Goal: Information Seeking & Learning: Learn about a topic

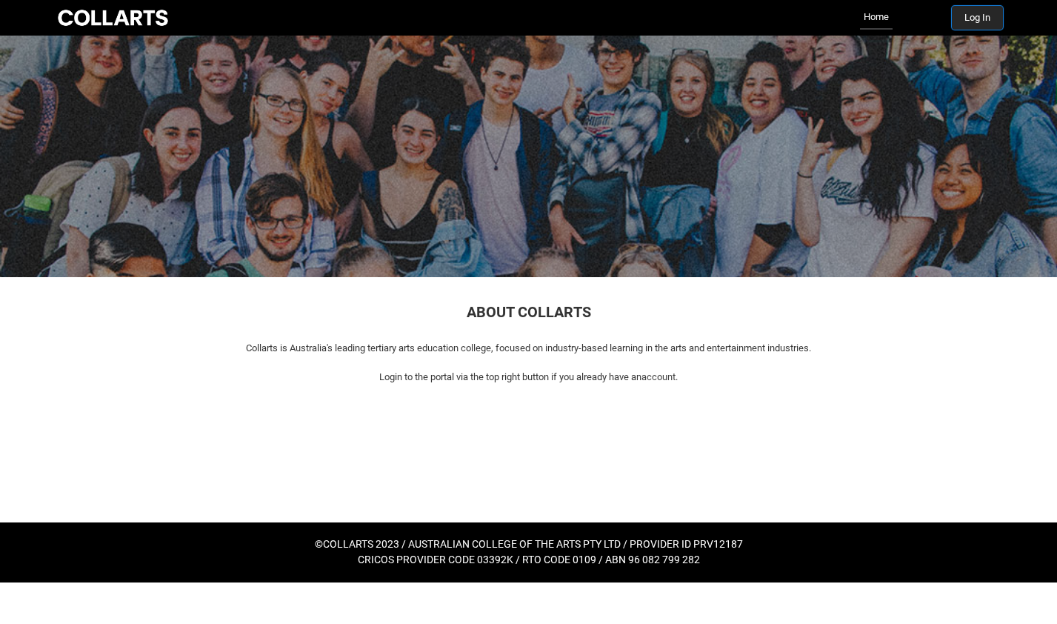
click at [965, 24] on button "Log In" at bounding box center [977, 18] width 51 height 24
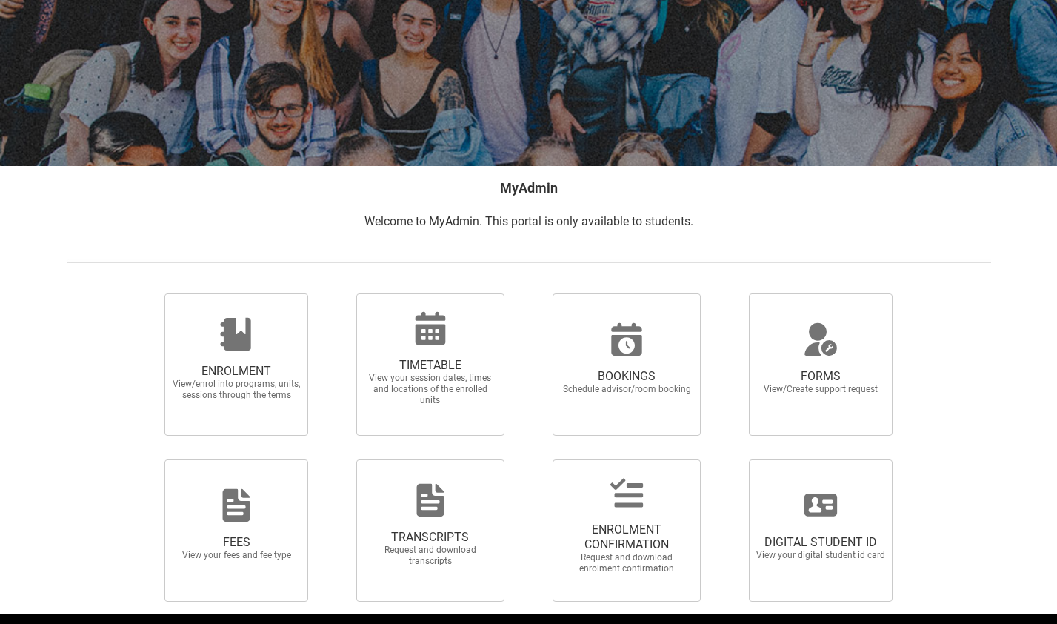
scroll to position [180, 0]
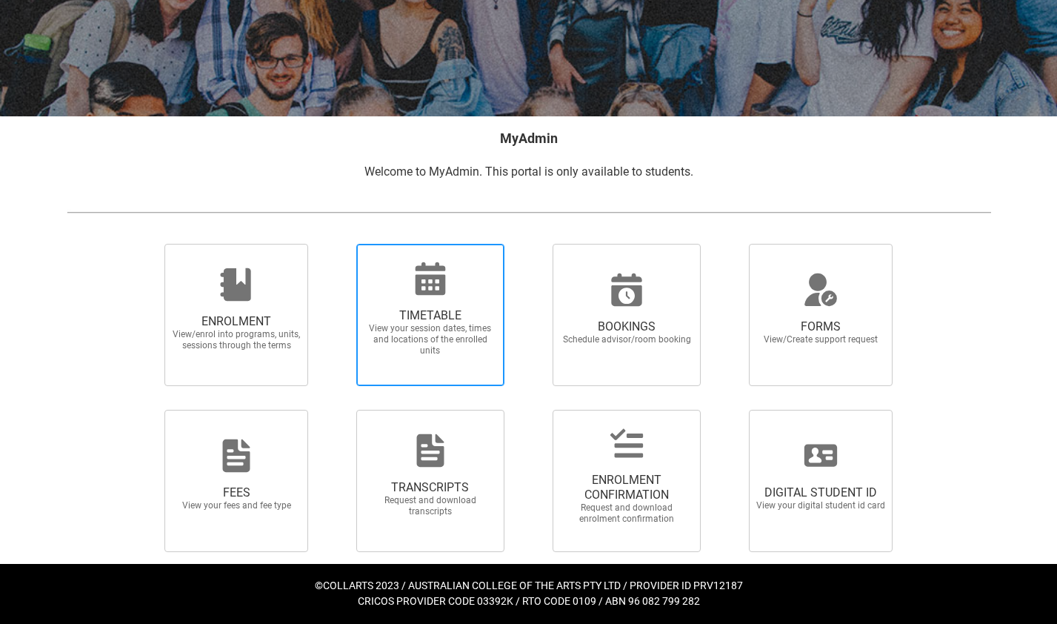
click at [433, 281] on icon at bounding box center [430, 278] width 30 height 33
click at [338, 244] on input "TIMETABLE View your session dates, times and locations of the enrolled units" at bounding box center [337, 243] width 1 height 1
radio input "true"
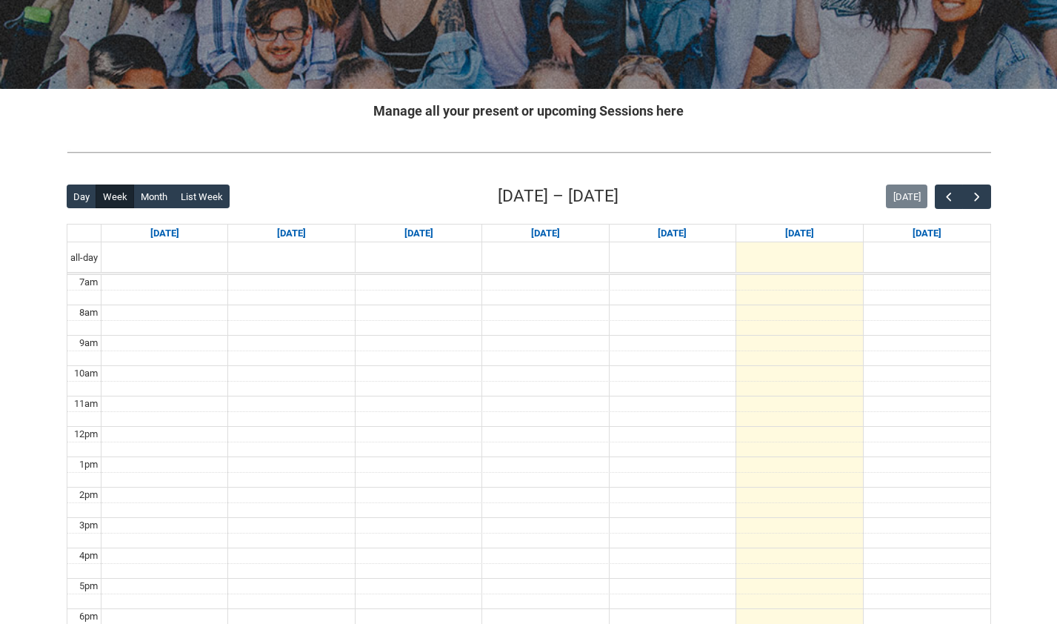
scroll to position [209, 0]
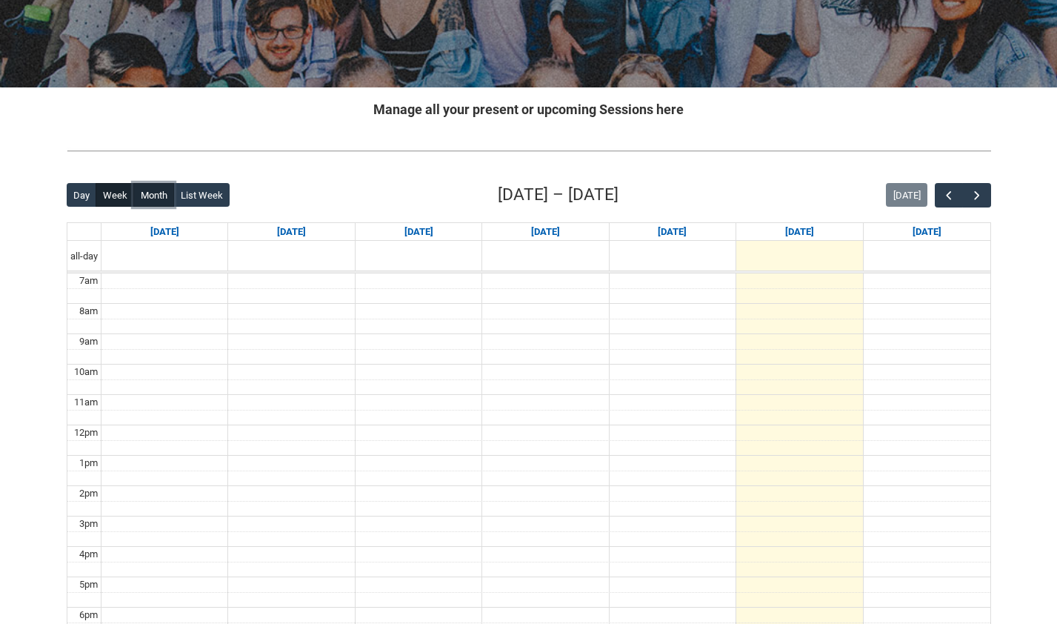
click at [152, 196] on button "Month" at bounding box center [153, 195] width 41 height 24
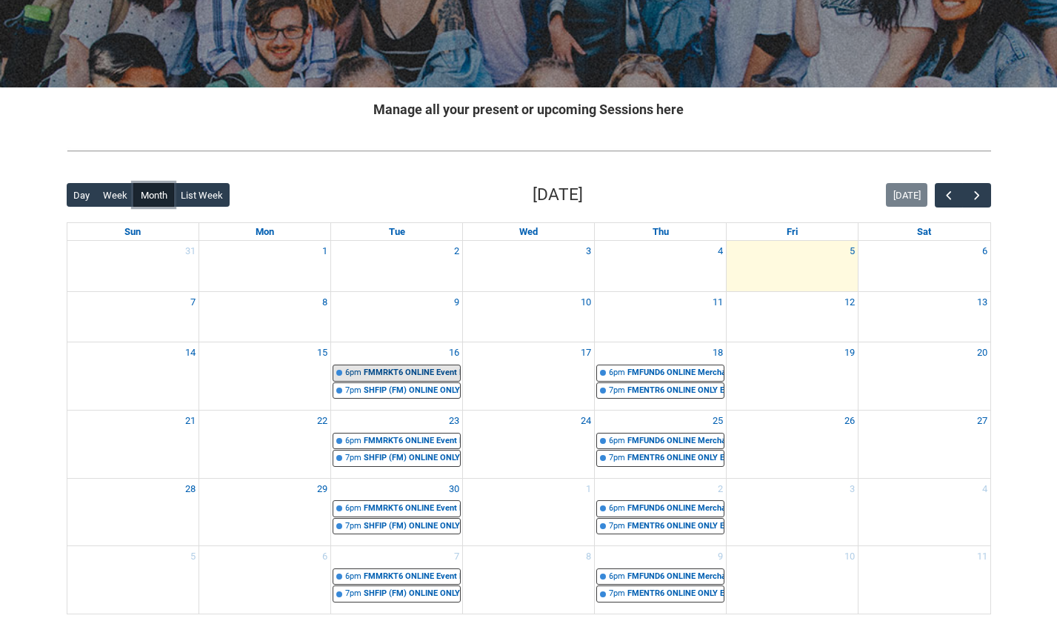
click at [393, 371] on div "FMMRKT6 ONLINE Event Management - Capstone STAGE 6 | Online | Regina Lysaught" at bounding box center [412, 373] width 96 height 13
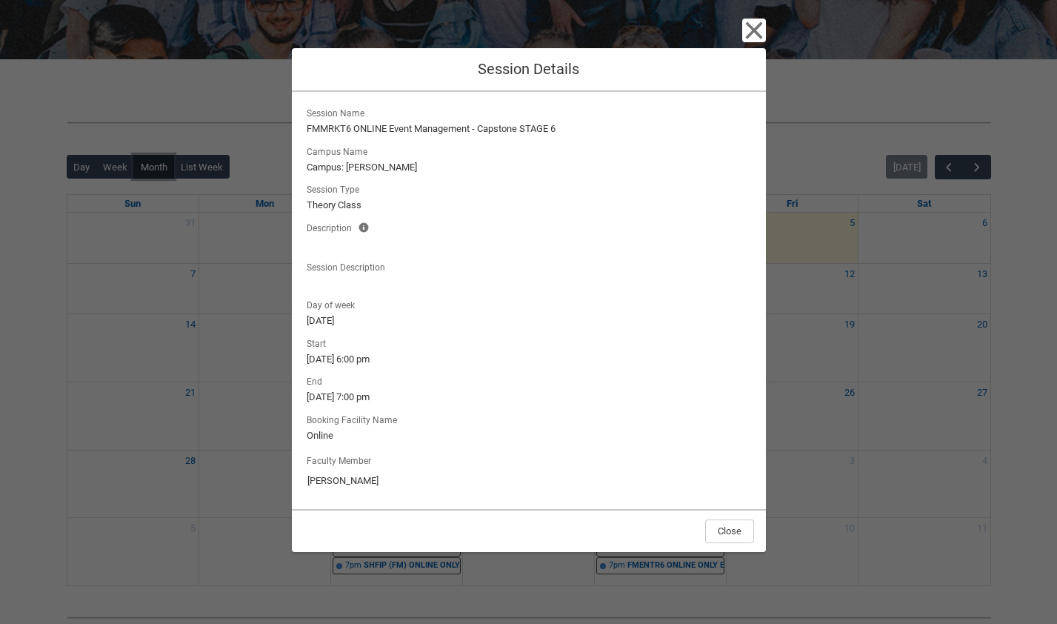
scroll to position [240, 0]
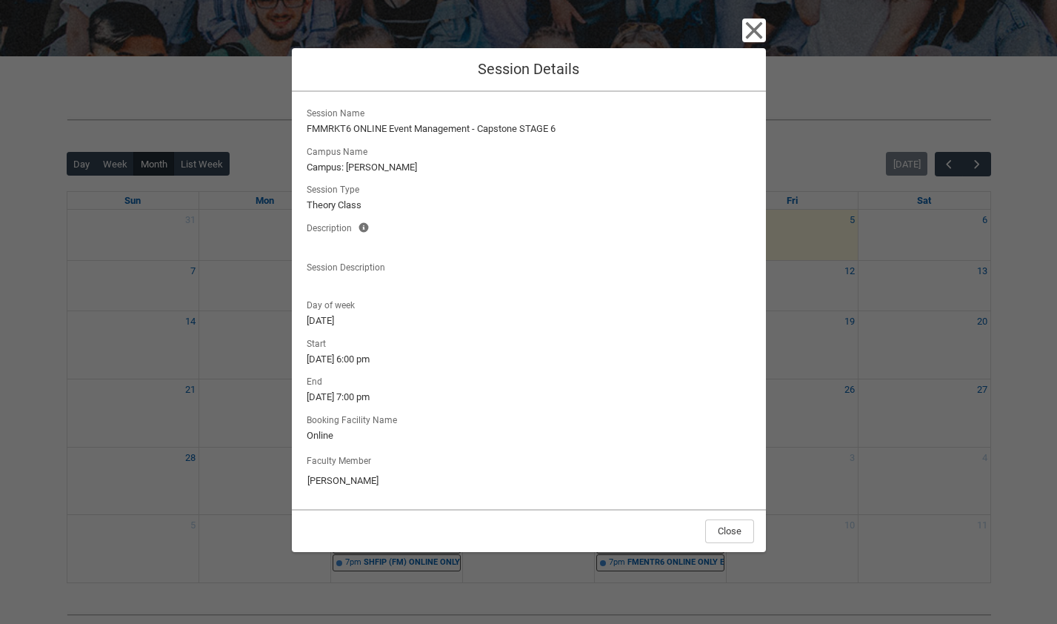
click at [233, 370] on div "Close Session Details Session Name FMMRKT6 ONLINE Event Management - Capstone S…" at bounding box center [528, 312] width 1057 height 624
click at [751, 30] on icon "button" at bounding box center [754, 31] width 24 height 24
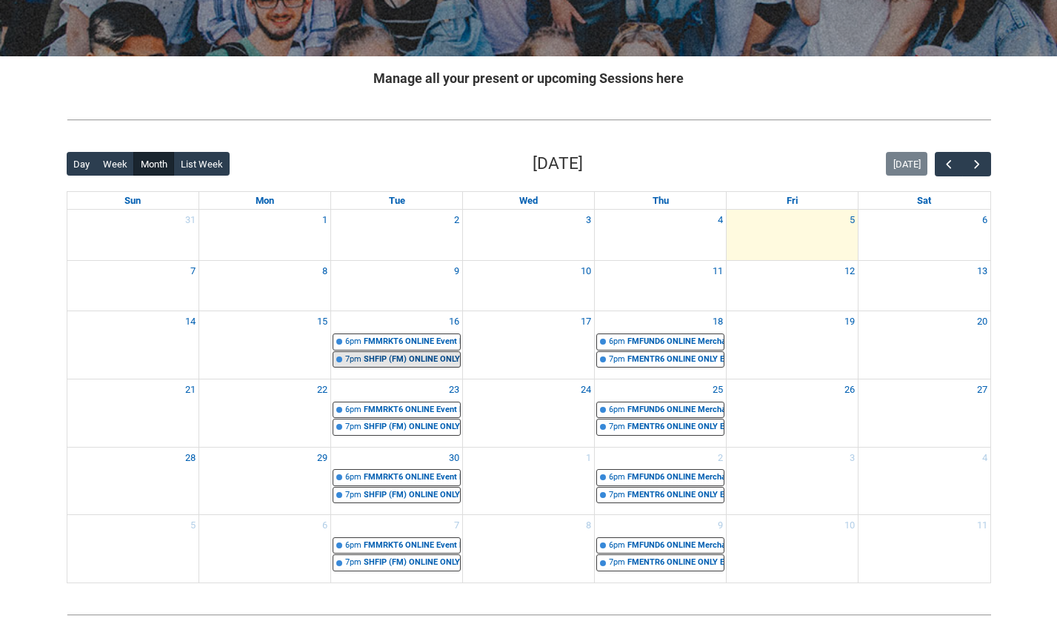
drag, startPoint x: 393, startPoint y: 355, endPoint x: 453, endPoint y: 277, distance: 99.3
click at [393, 355] on div "SHFIP (FM) ONLINE ONLY Industry Placement (Fashion) | Online | Monique Montfroy" at bounding box center [412, 359] width 96 height 13
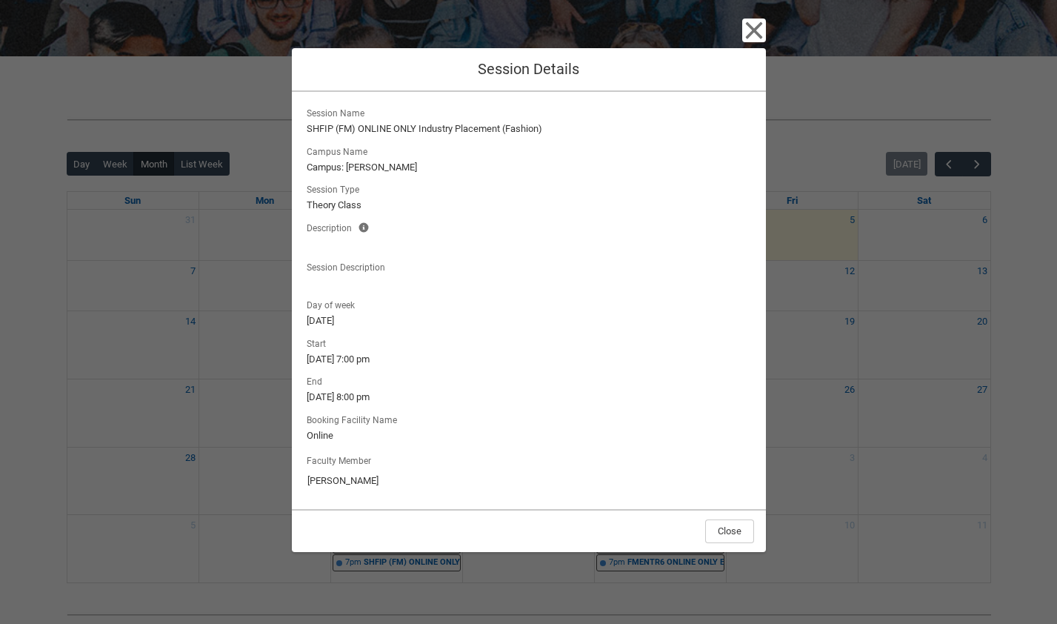
click at [369, 228] on div "Description Help Info This description will be shown to students enrolling" at bounding box center [364, 226] width 12 height 16
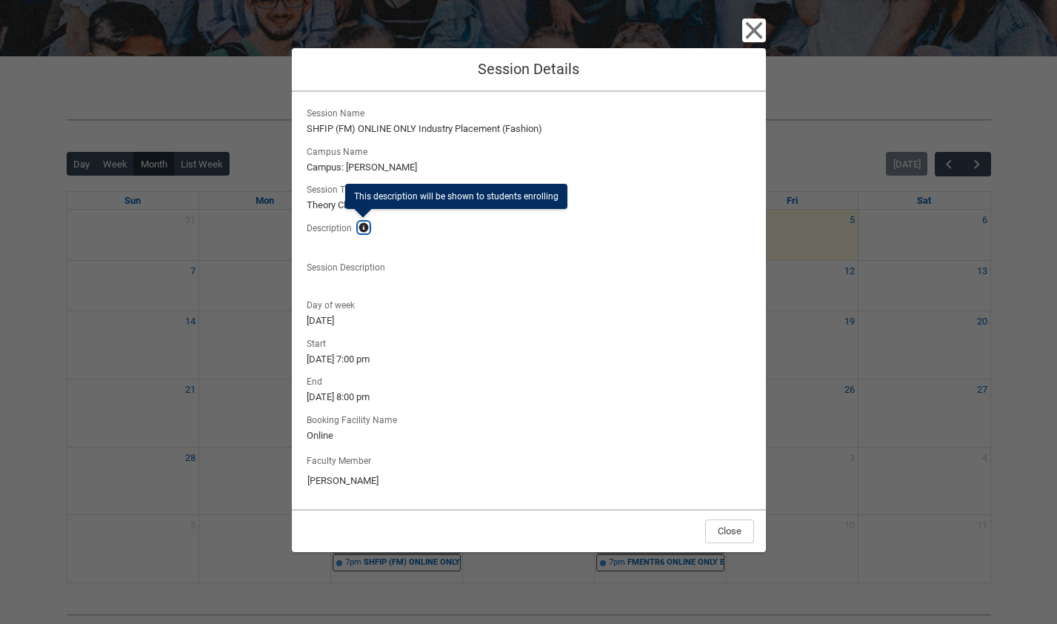
click at [359, 224] on lightning-primitive-icon "button" at bounding box center [363, 227] width 10 height 11
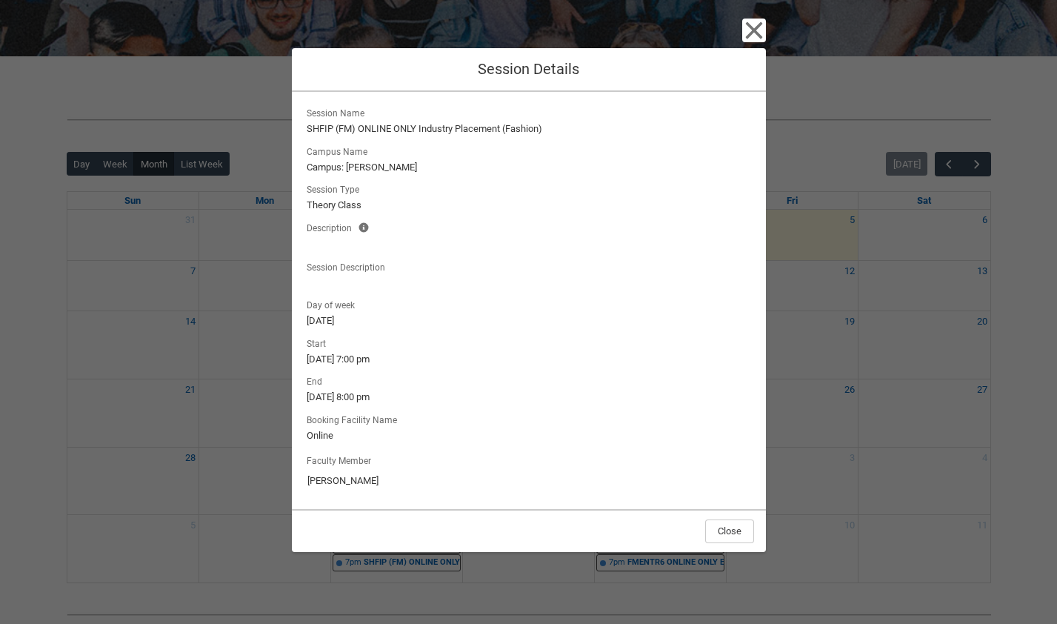
click at [238, 301] on div "Close Session Details Session Name SHFIP (FM) ONLINE ONLY Industry Placement (F…" at bounding box center [528, 312] width 1057 height 624
click at [752, 24] on icon "button" at bounding box center [754, 31] width 24 height 24
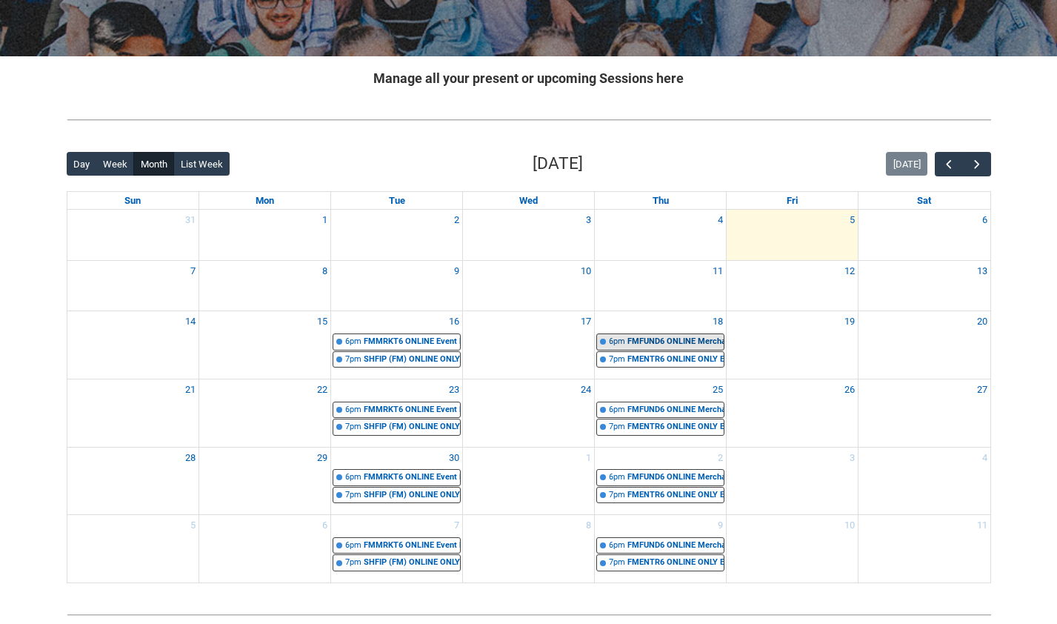
click at [687, 343] on div "FMFUND6 ONLINE Merchandising- Capstone STAGE 6 | Online | Karen DeVos" at bounding box center [675, 341] width 96 height 13
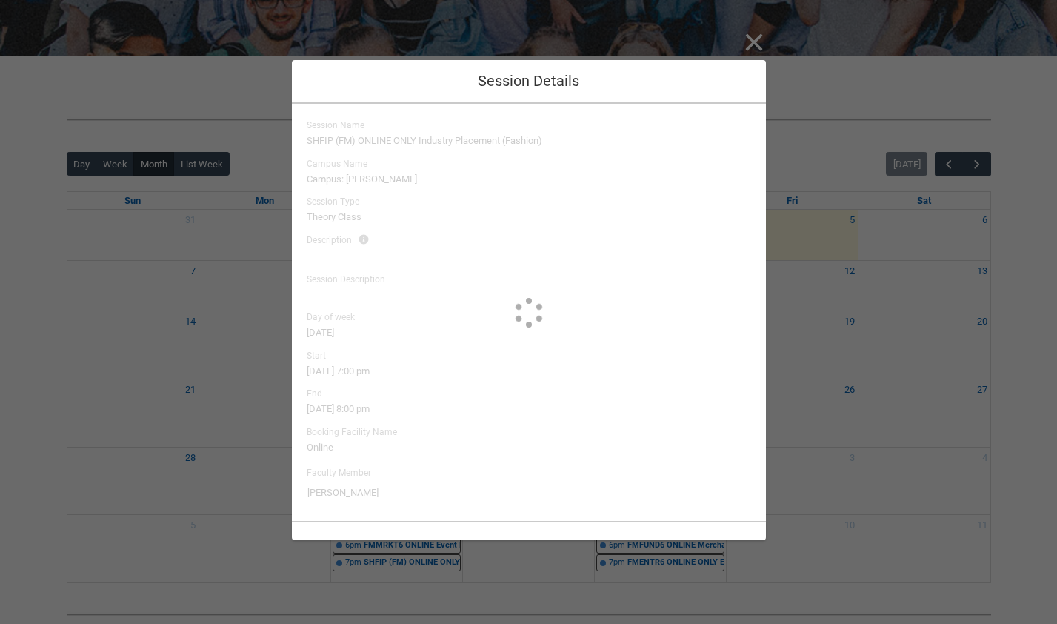
type input "Karen DeVos"
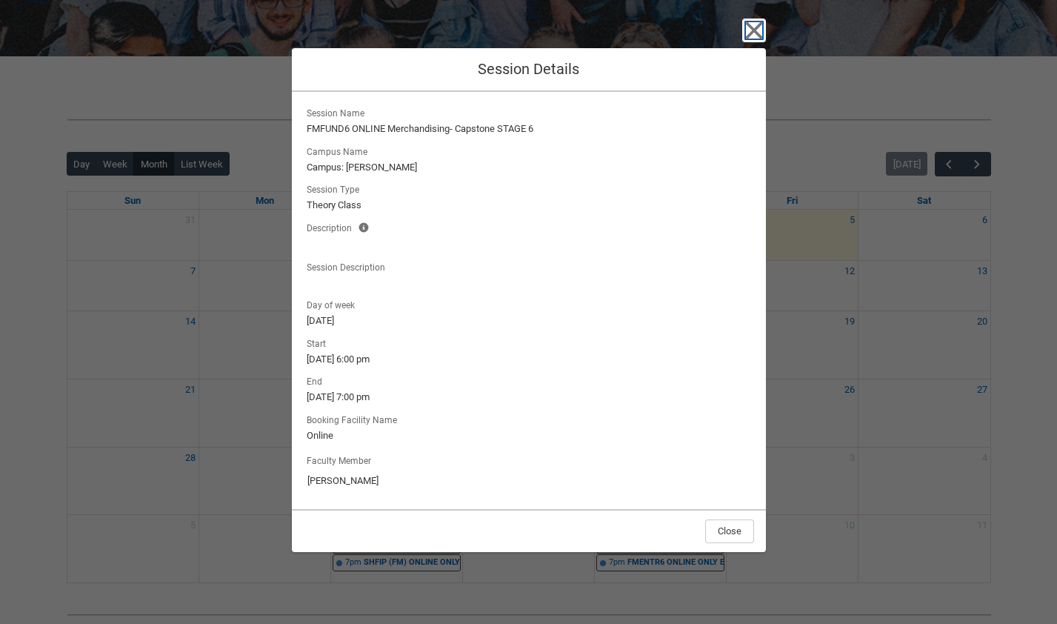
click at [747, 35] on icon "button" at bounding box center [753, 30] width 17 height 17
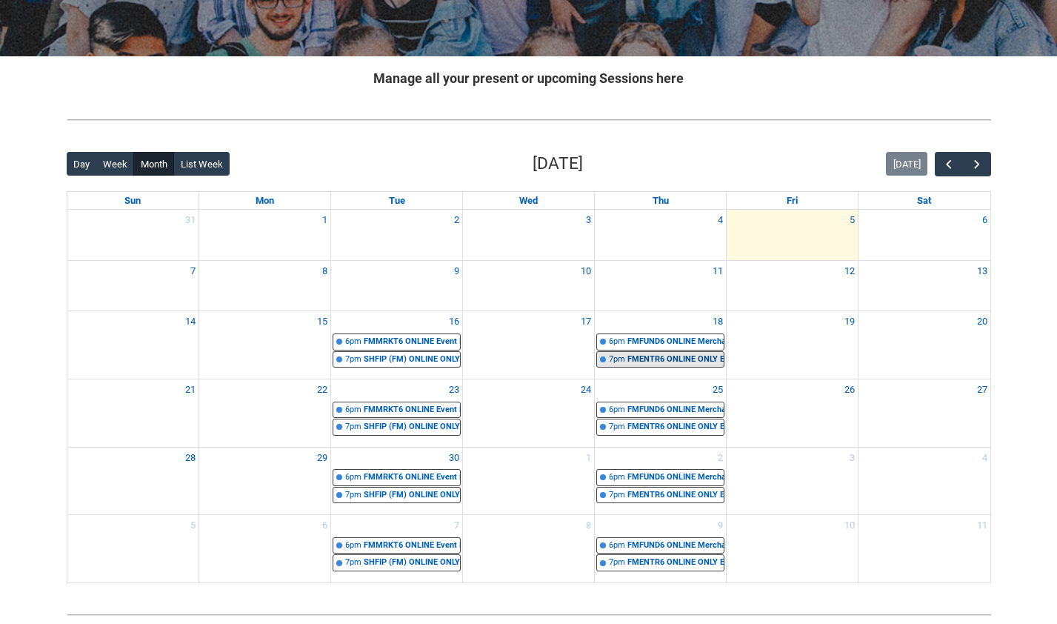
click at [667, 354] on div "FMENTR6 ONLINE ONLY Entrepreneurship- Capstone STAGE 6 | Online | Karen DeVos" at bounding box center [675, 359] width 96 height 13
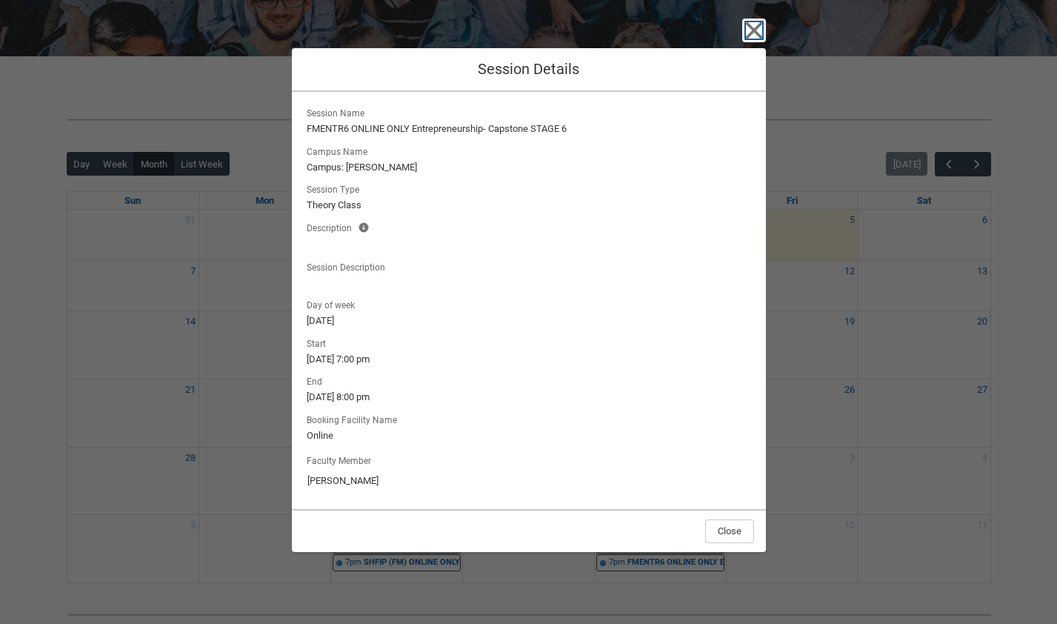
click at [757, 29] on icon "button" at bounding box center [754, 31] width 24 height 24
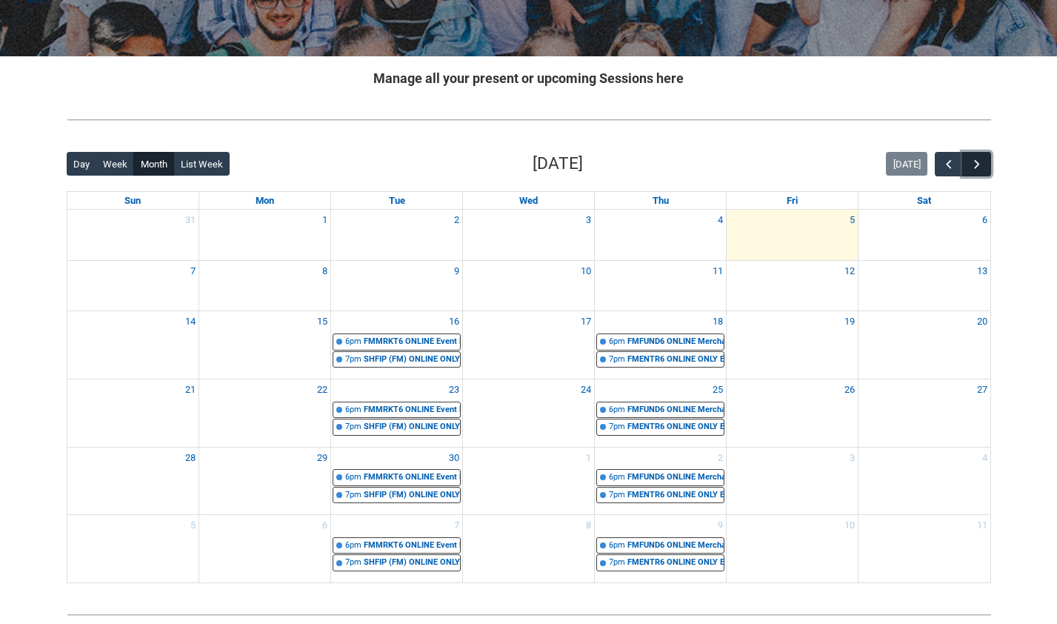
click at [978, 167] on span "button" at bounding box center [976, 164] width 15 height 15
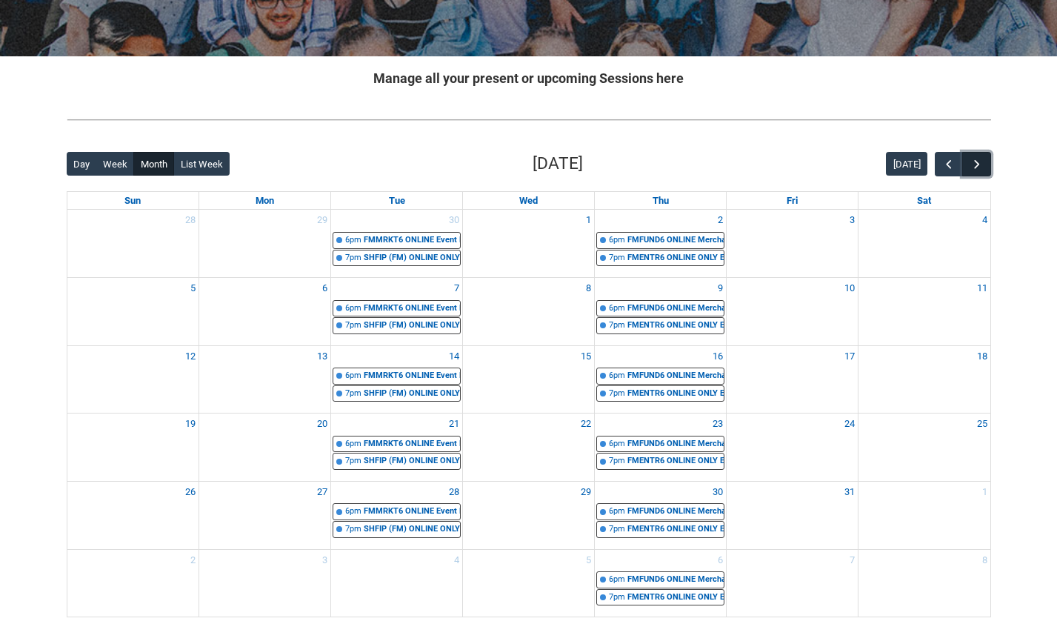
click at [978, 167] on span "button" at bounding box center [976, 164] width 15 height 15
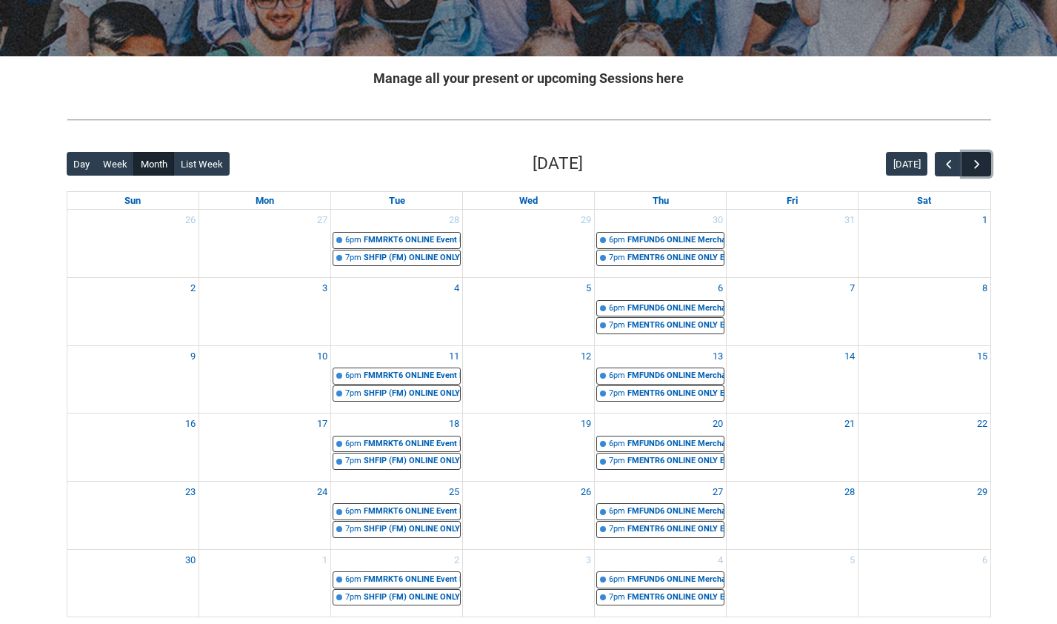
click at [978, 167] on span "button" at bounding box center [976, 164] width 15 height 15
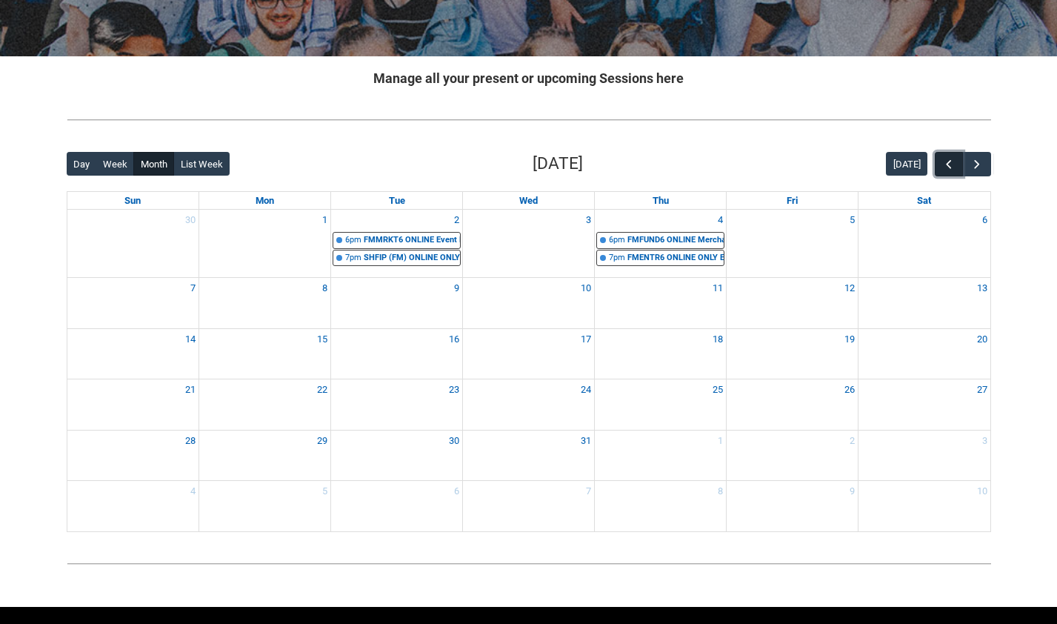
click at [941, 167] on span "button" at bounding box center [948, 164] width 15 height 15
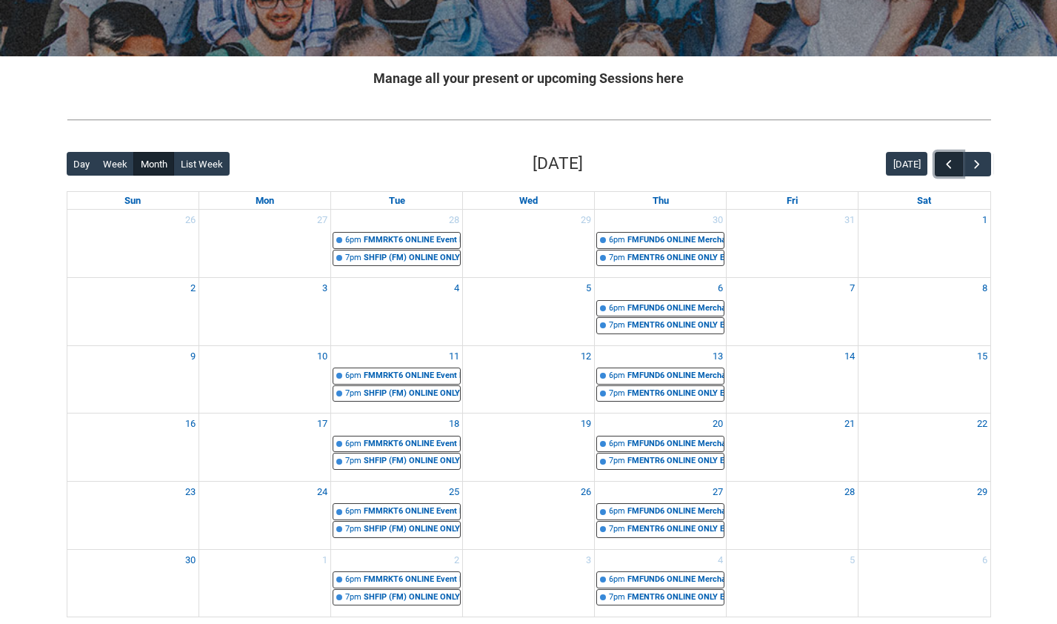
click at [941, 167] on span "button" at bounding box center [948, 164] width 15 height 15
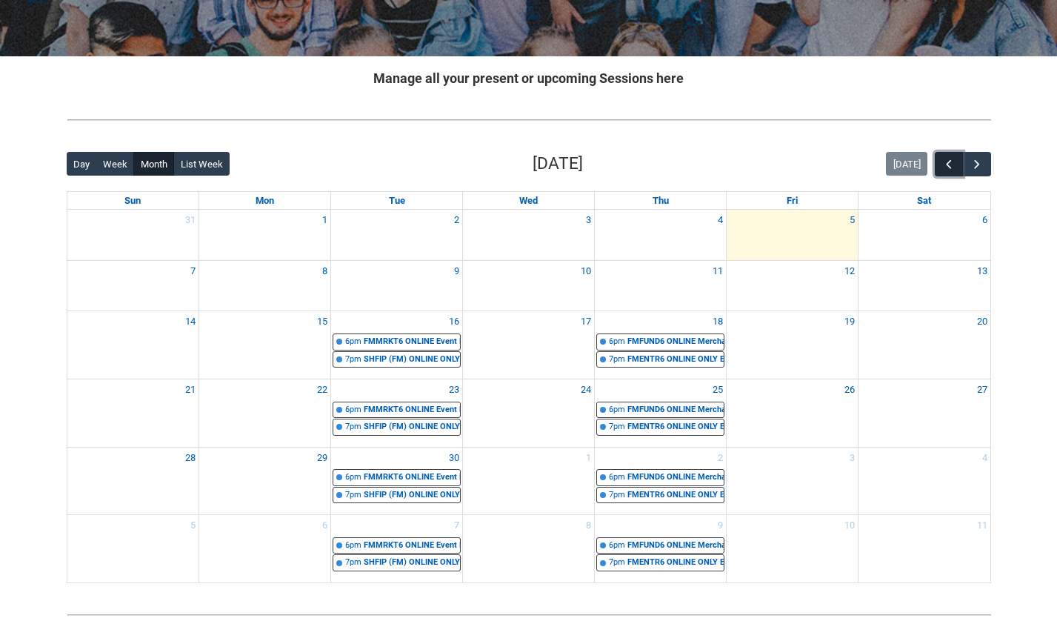
click at [941, 167] on span "button" at bounding box center [948, 164] width 15 height 15
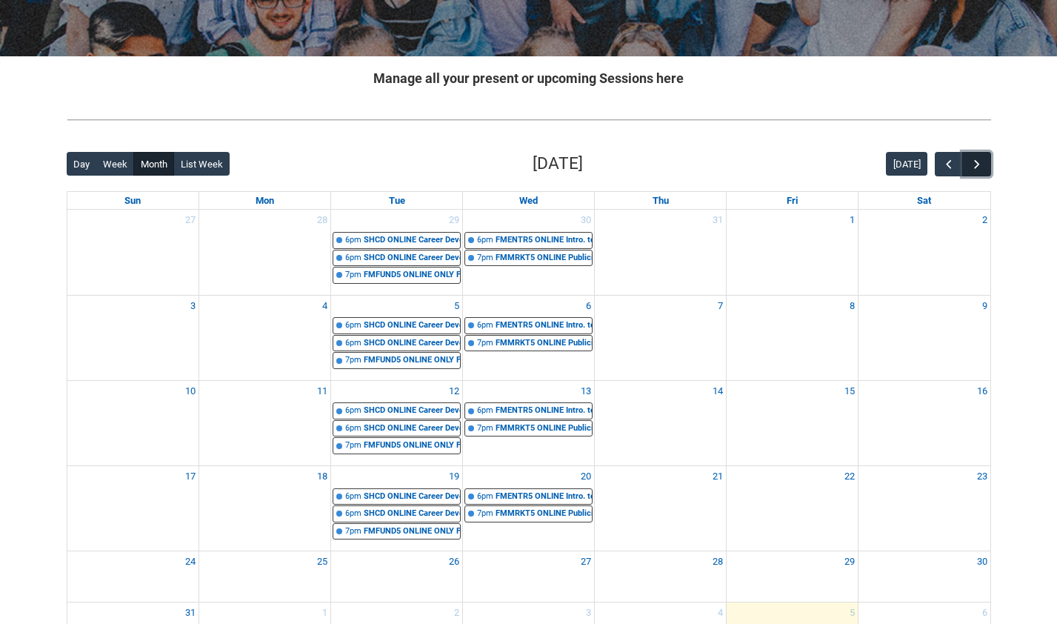
click at [986, 167] on button "button" at bounding box center [976, 164] width 28 height 24
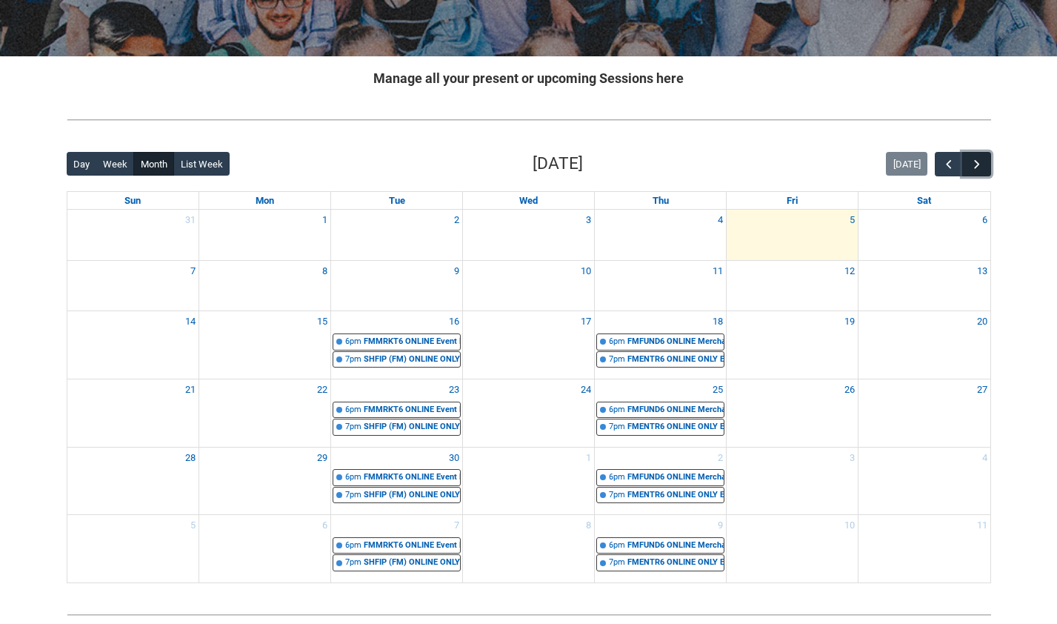
click at [983, 164] on span "button" at bounding box center [976, 164] width 15 height 15
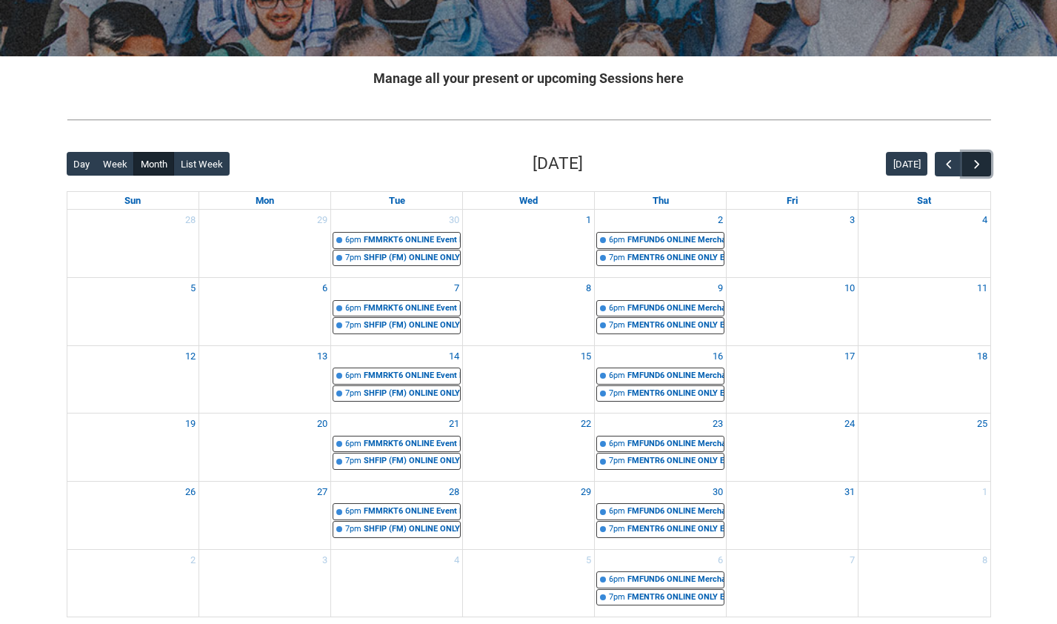
click at [983, 164] on span "button" at bounding box center [976, 164] width 15 height 15
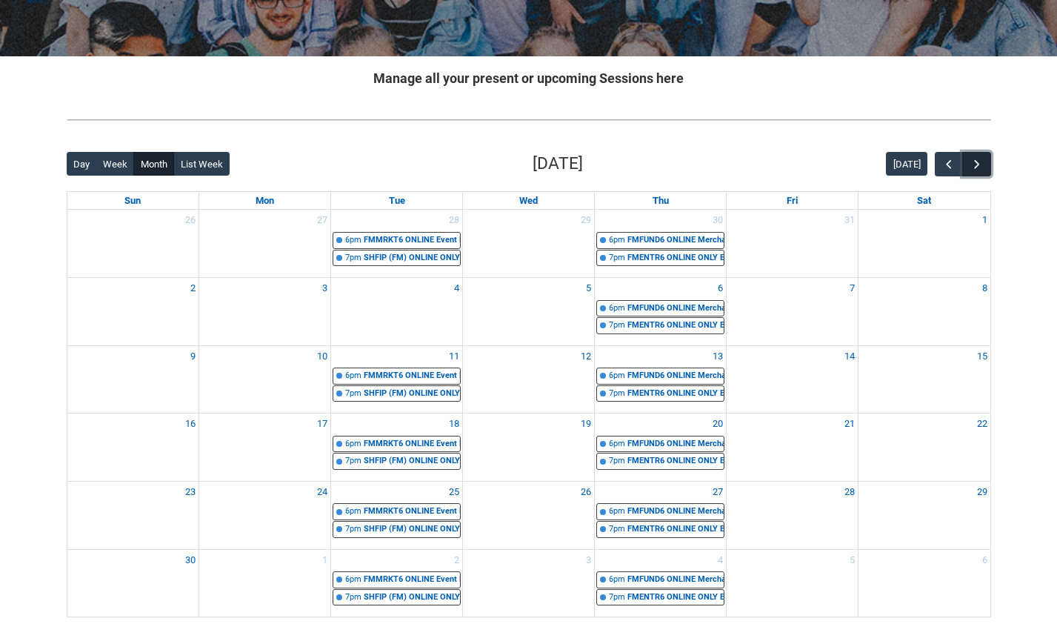
click at [981, 161] on span "button" at bounding box center [976, 164] width 15 height 15
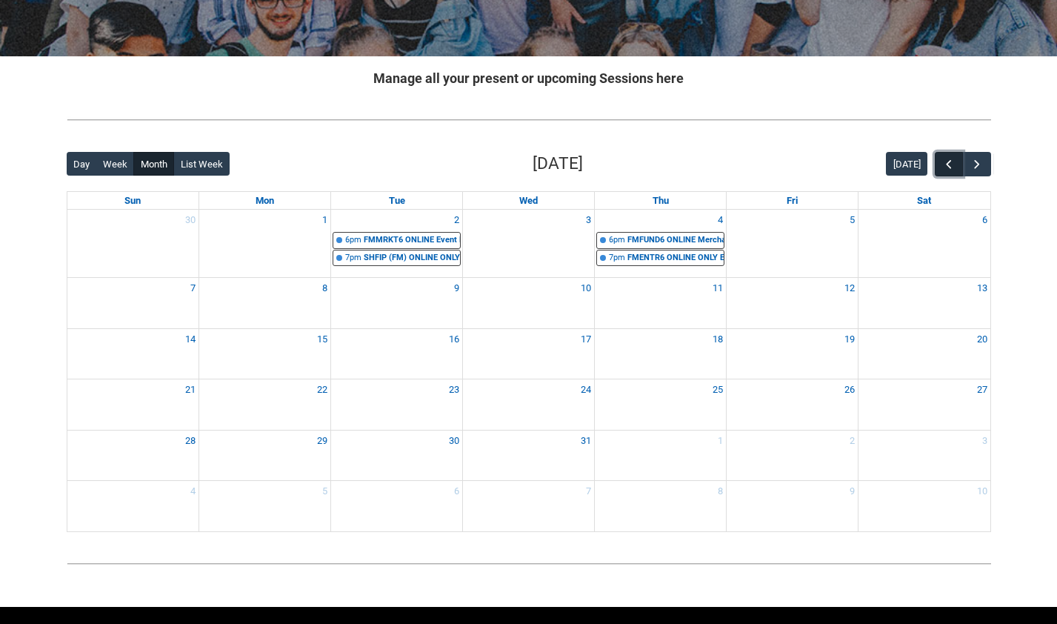
click at [949, 163] on span "button" at bounding box center [948, 164] width 15 height 15
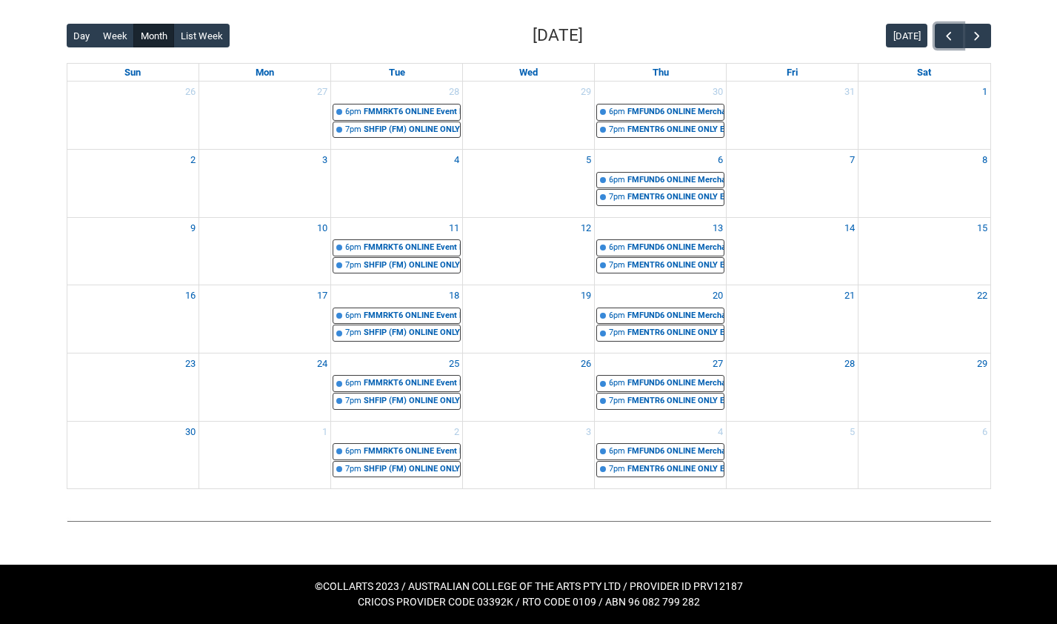
scroll to position [0, 0]
